Goal: Task Accomplishment & Management: Use online tool/utility

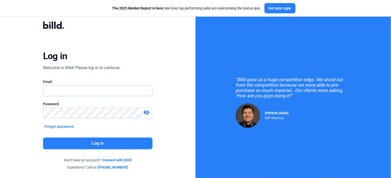
drag, startPoint x: 0, startPoint y: 0, endPoint x: 66, endPoint y: 90, distance: 111.1
click at [66, 90] on input "text" at bounding box center [94, 91] width 103 height 11
type input "[EMAIL_ADDRESS][DOMAIN_NAME]"
click at [94, 141] on button "Log in" at bounding box center [98, 144] width 110 height 12
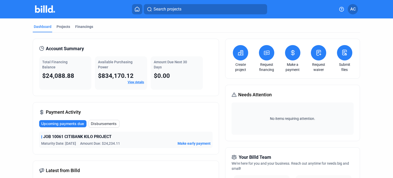
click at [347, 51] on button at bounding box center [344, 52] width 15 height 15
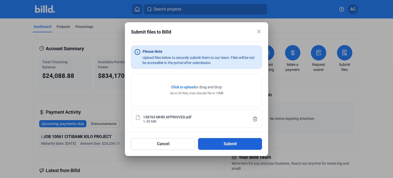
click at [230, 143] on button "Submit" at bounding box center [230, 144] width 64 height 12
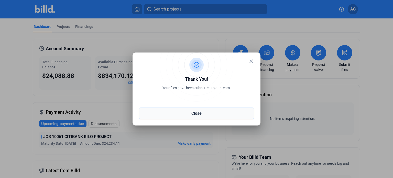
click at [202, 113] on button "Close" at bounding box center [197, 114] width 116 height 12
